Goal: Navigation & Orientation: Go to known website

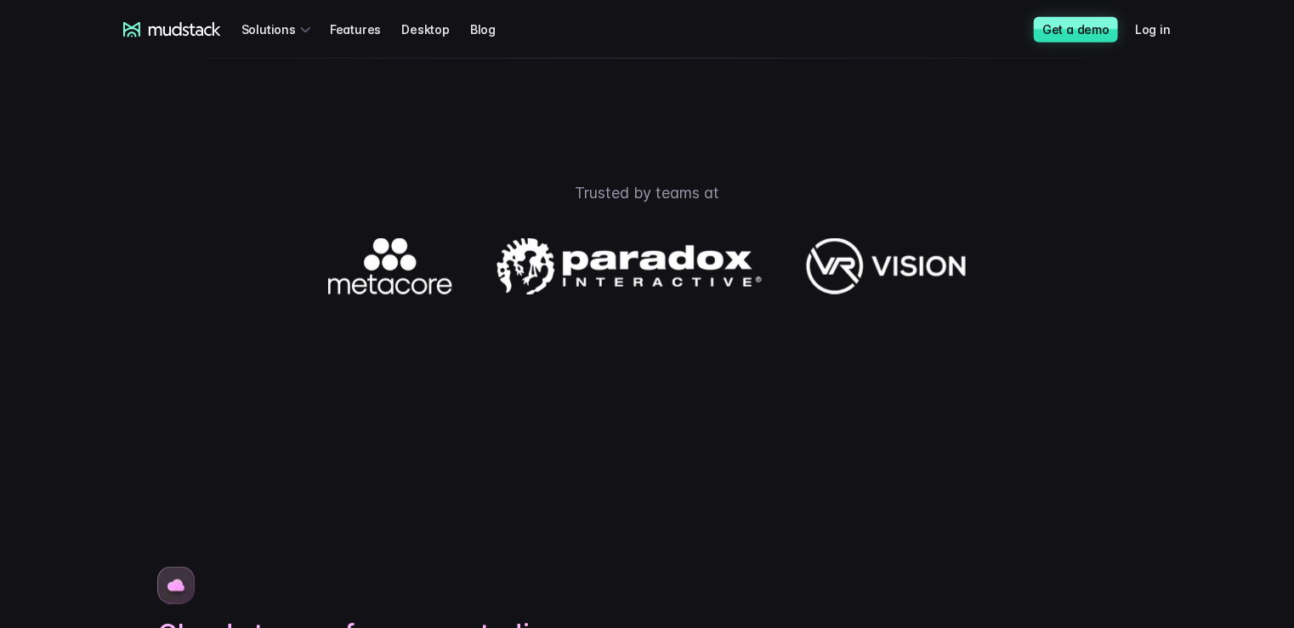
scroll to position [851, 0]
